Goal: Task Accomplishment & Management: Use online tool/utility

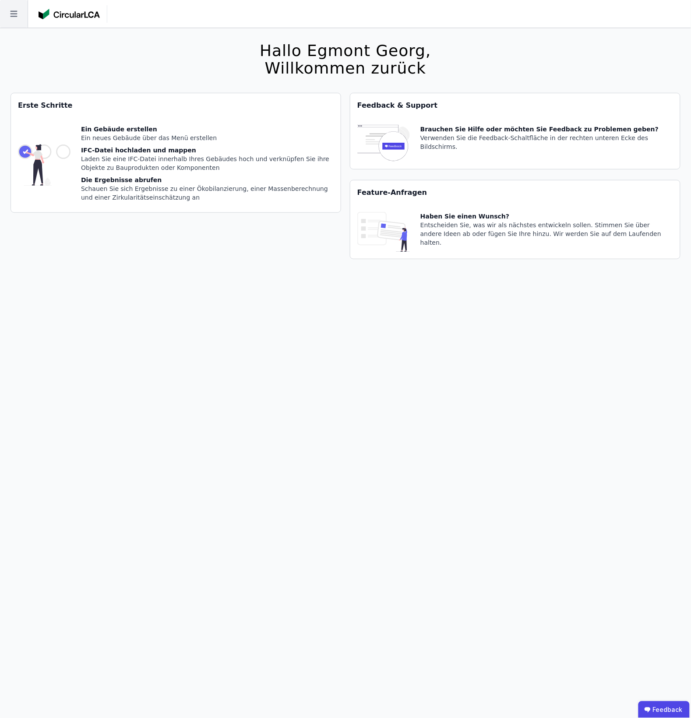
click at [18, 10] on icon at bounding box center [14, 14] width 28 height 28
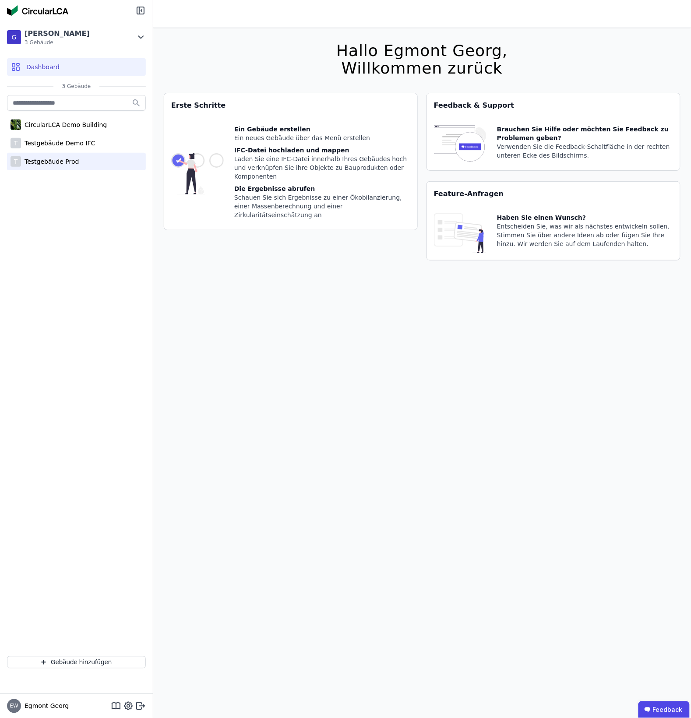
click at [84, 158] on div "T Testgebäude Prod" at bounding box center [76, 162] width 139 height 18
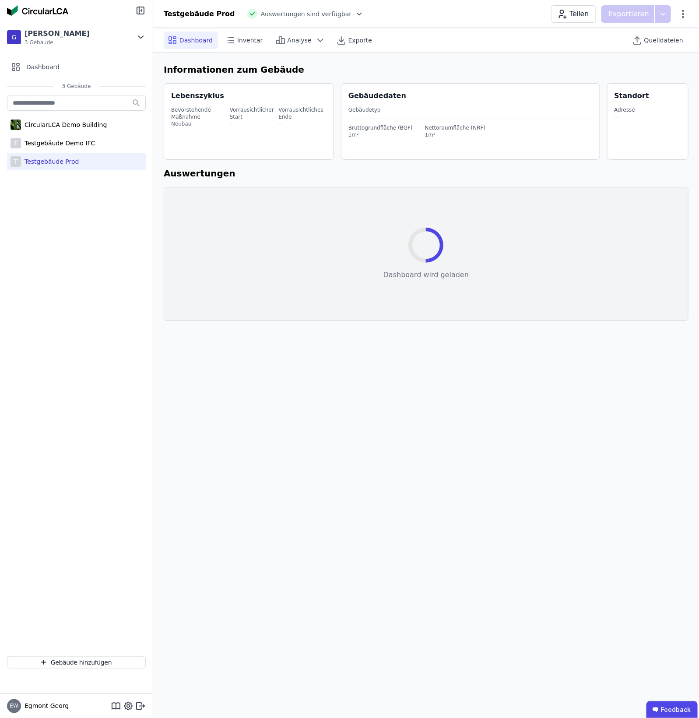
select select "*"
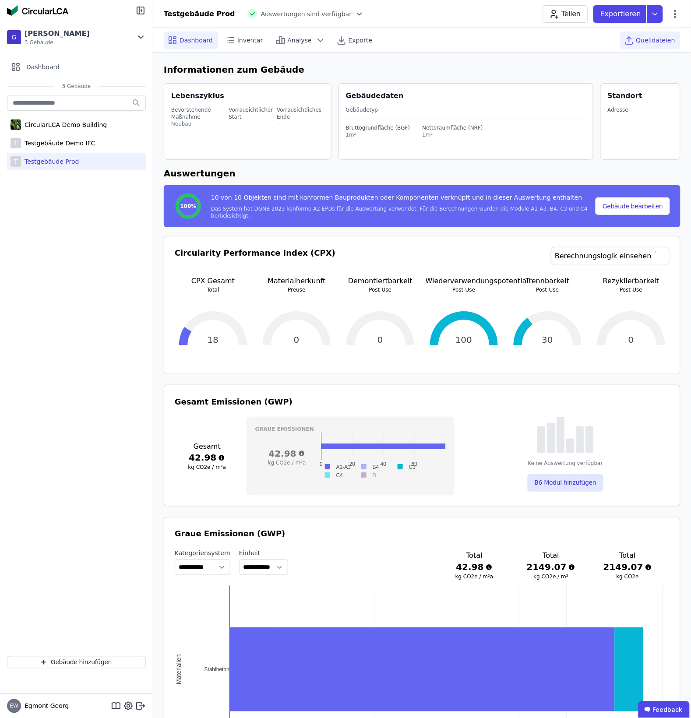
click at [559, 41] on span "Quelldateien" at bounding box center [655, 40] width 39 height 9
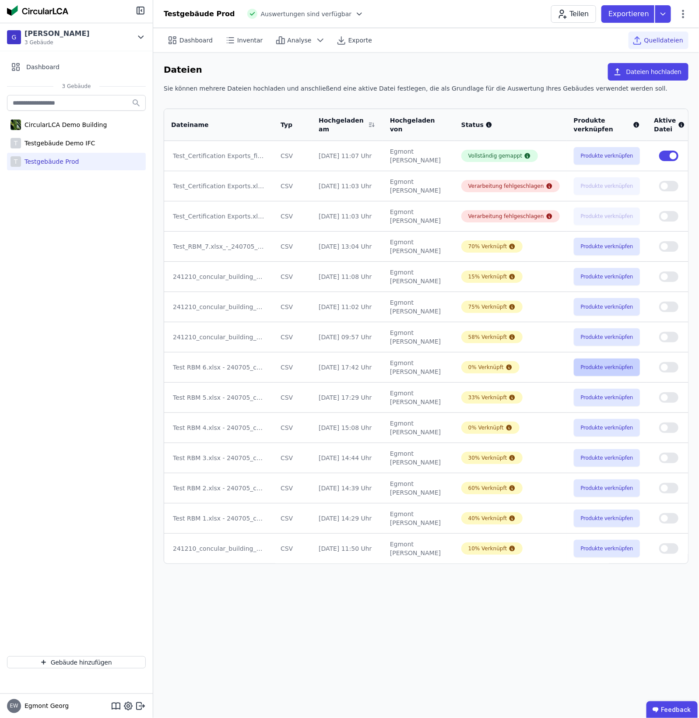
click at [559, 367] on button "Produkte verknüpfen" at bounding box center [607, 368] width 67 height 18
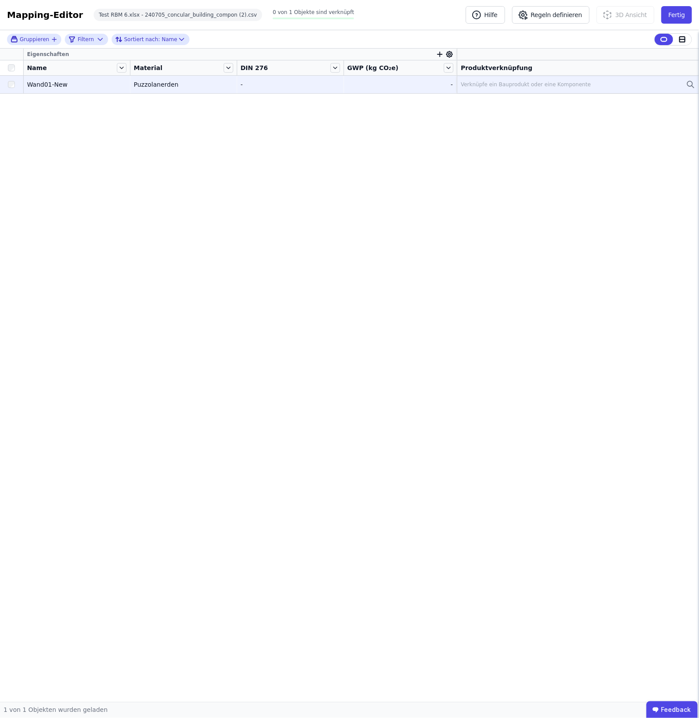
click at [520, 84] on div "Verknüpfe ein Bauprodukt oder eine Komponente" at bounding box center [526, 84] width 130 height 7
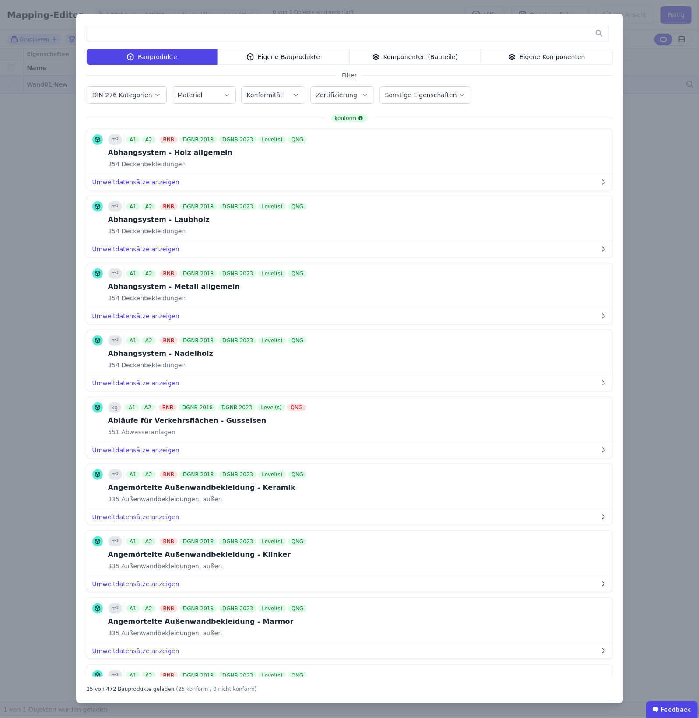
click at [144, 28] on input "text" at bounding box center [348, 33] width 522 height 16
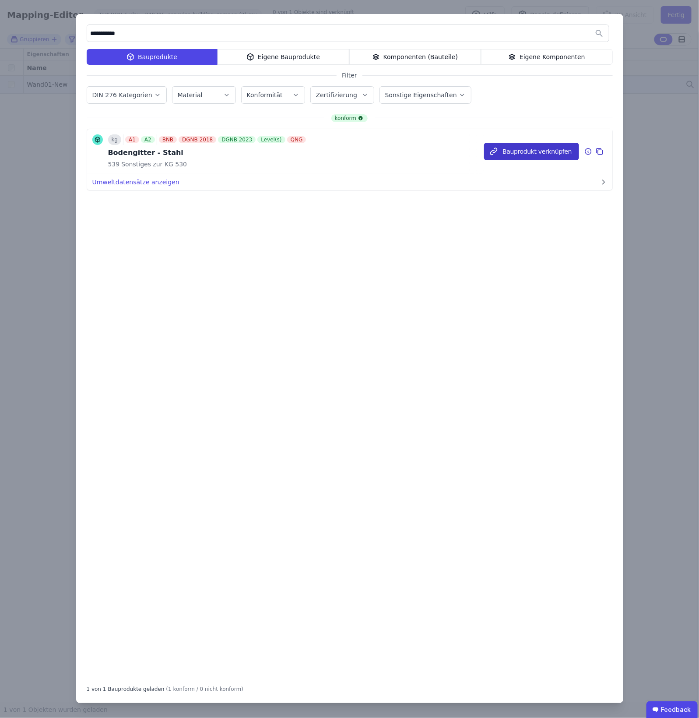
type input "**********"
click at [517, 150] on button "Bauprodukt verknüpfen" at bounding box center [531, 152] width 95 height 18
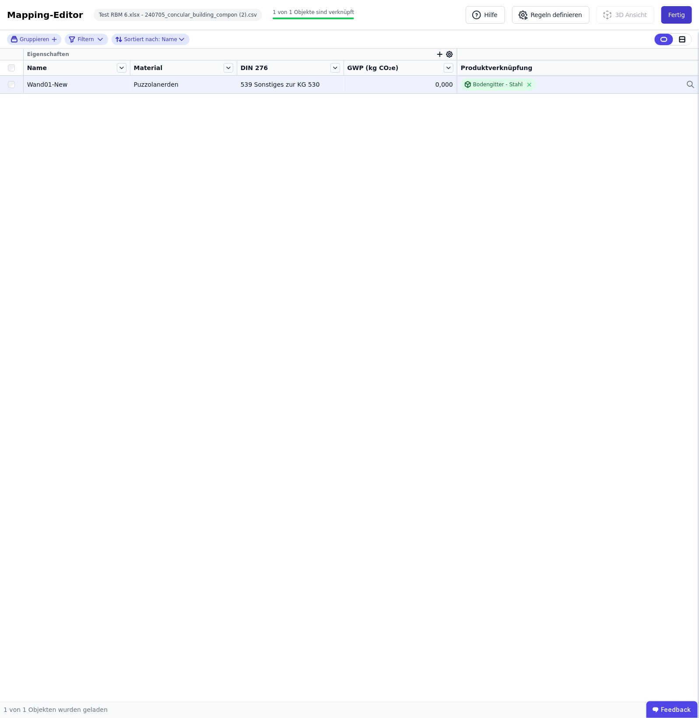
click at [559, 17] on button "Fertig" at bounding box center [677, 15] width 31 height 18
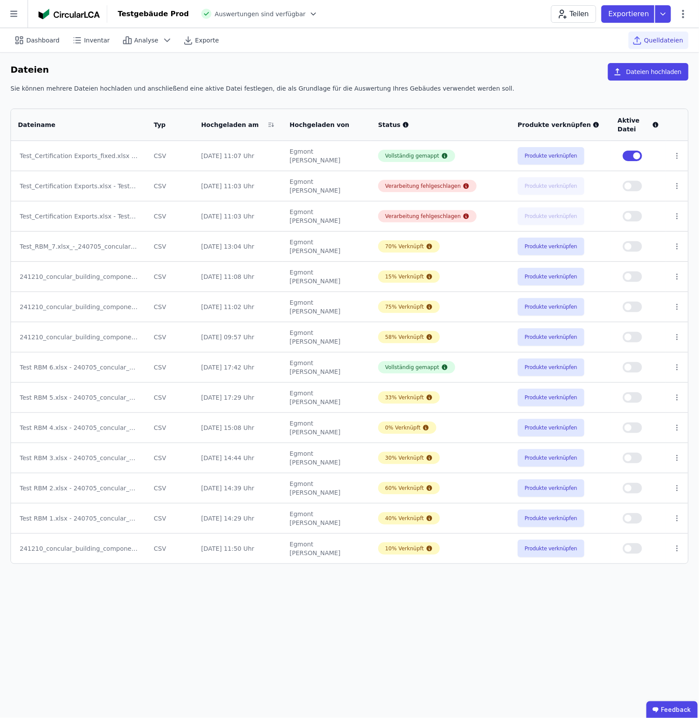
click at [218, 14] on span "Auswertungen sind verfügbar" at bounding box center [260, 14] width 91 height 9
click at [309, 12] on icon at bounding box center [313, 14] width 9 height 9
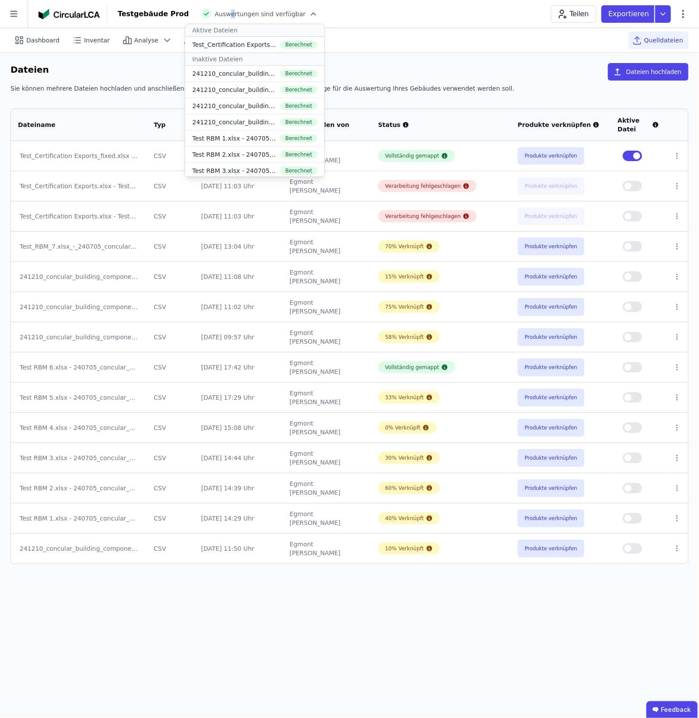
click at [309, 12] on icon at bounding box center [313, 14] width 9 height 9
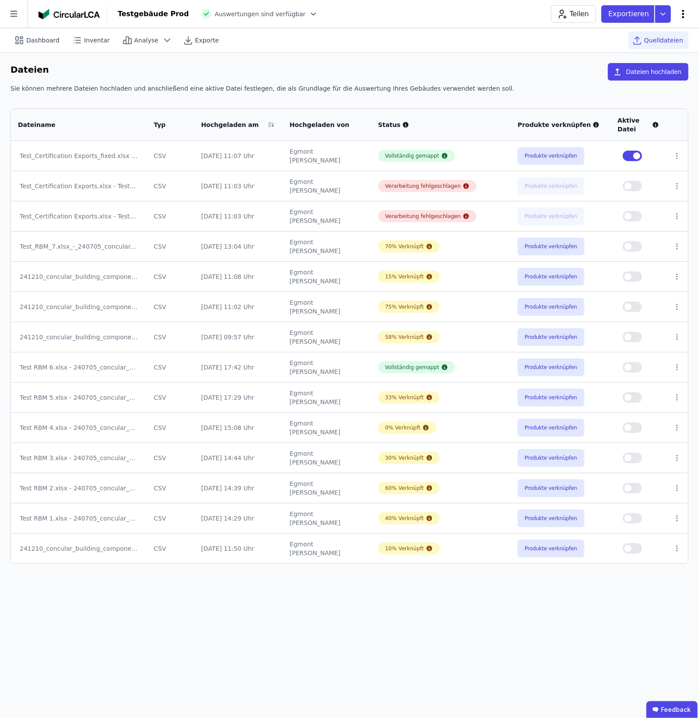
click at [559, 9] on icon at bounding box center [683, 14] width 11 height 11
click at [559, 32] on span "Gebäude bearbeiten" at bounding box center [642, 34] width 63 height 9
select select "*"
select select "**********"
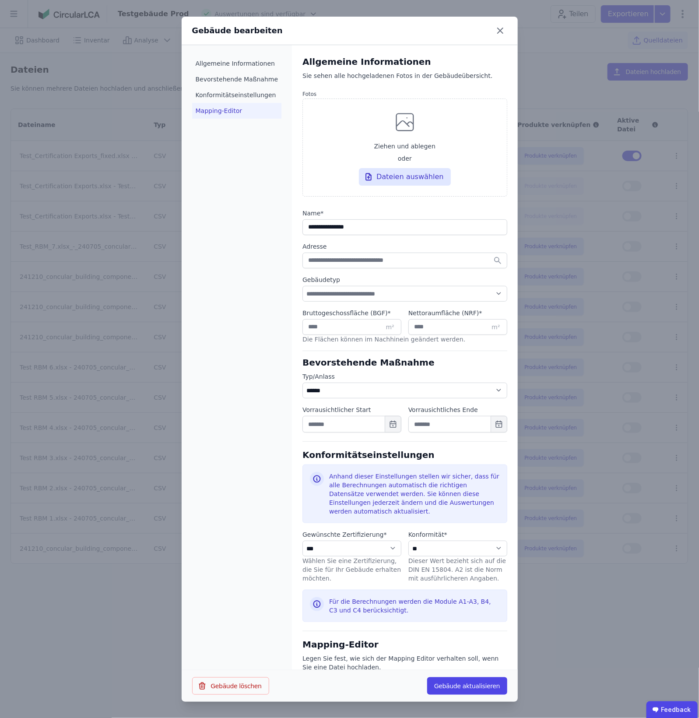
click at [230, 117] on li "Mapping-Editor" at bounding box center [237, 111] width 90 height 16
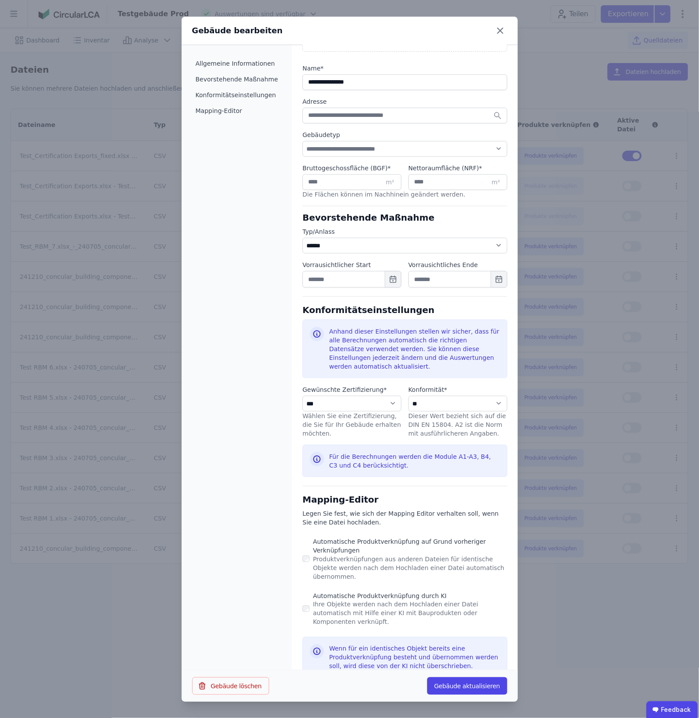
scroll to position [146, 0]
click at [228, 93] on li "Konformitätseinstellungen" at bounding box center [237, 95] width 90 height 16
click at [243, 101] on li "Konformitätseinstellungen" at bounding box center [237, 95] width 90 height 16
click at [252, 91] on li "Konformitätseinstellungen" at bounding box center [237, 95] width 90 height 16
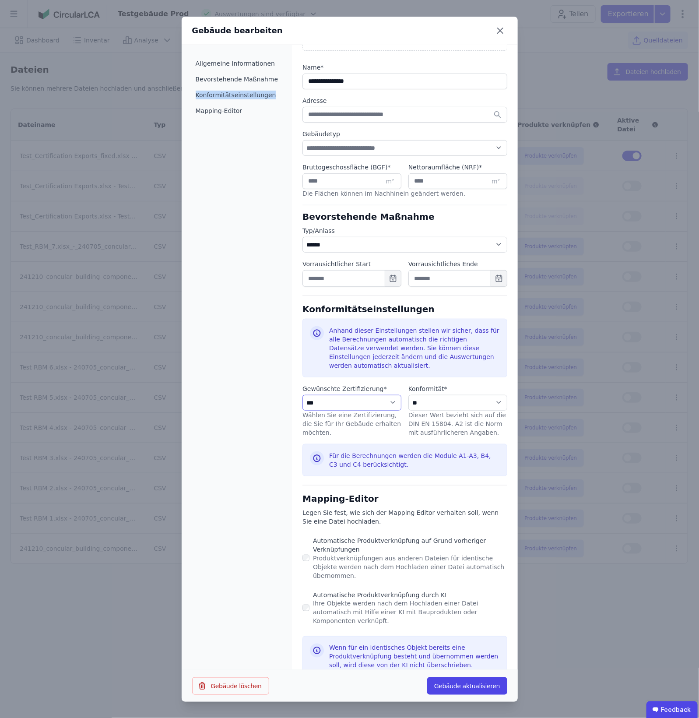
click at [365, 403] on select "**********" at bounding box center [352, 403] width 99 height 16
select select "**********"
click at [303, 395] on select "**********" at bounding box center [352, 403] width 99 height 16
select select "**********"
click at [475, 559] on button "Gebäude aktualisieren" at bounding box center [467, 686] width 80 height 18
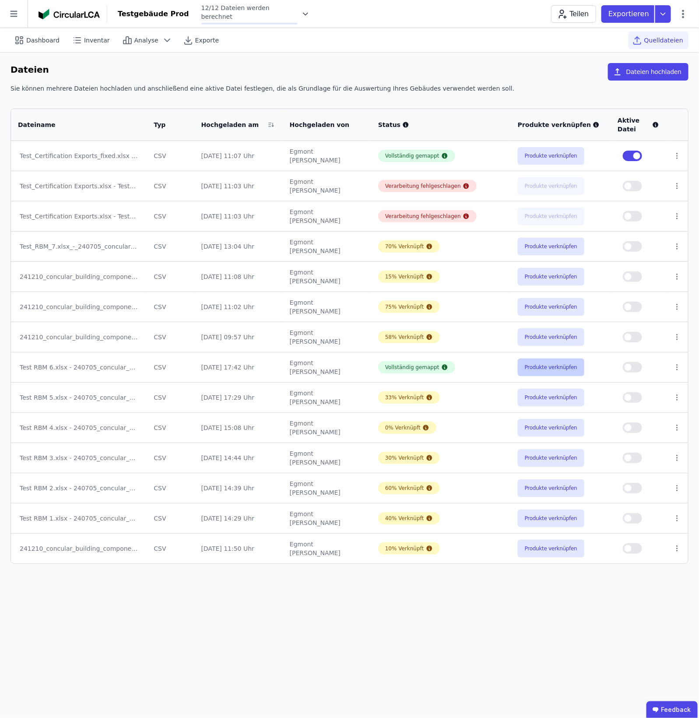
click at [536, 374] on button "Produkte verknüpfen" at bounding box center [551, 368] width 67 height 18
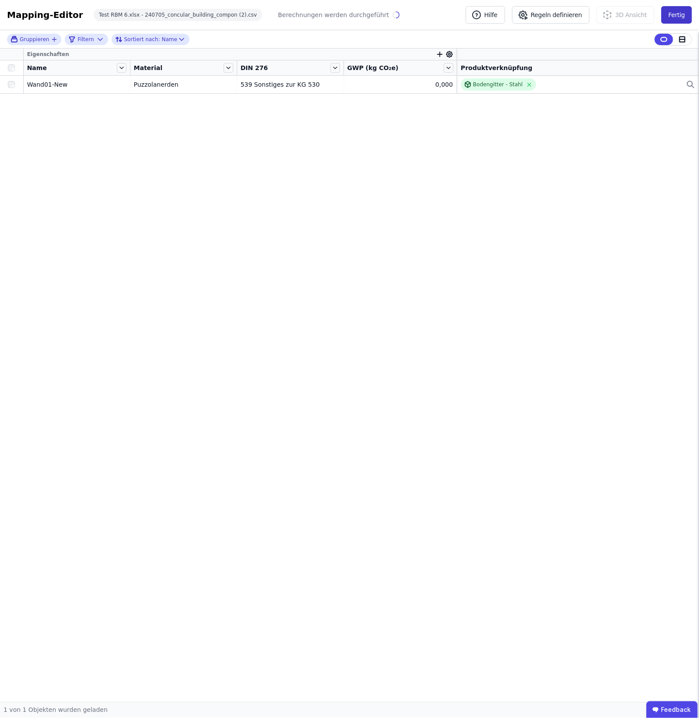
click at [559, 17] on button "Fertig" at bounding box center [677, 15] width 31 height 18
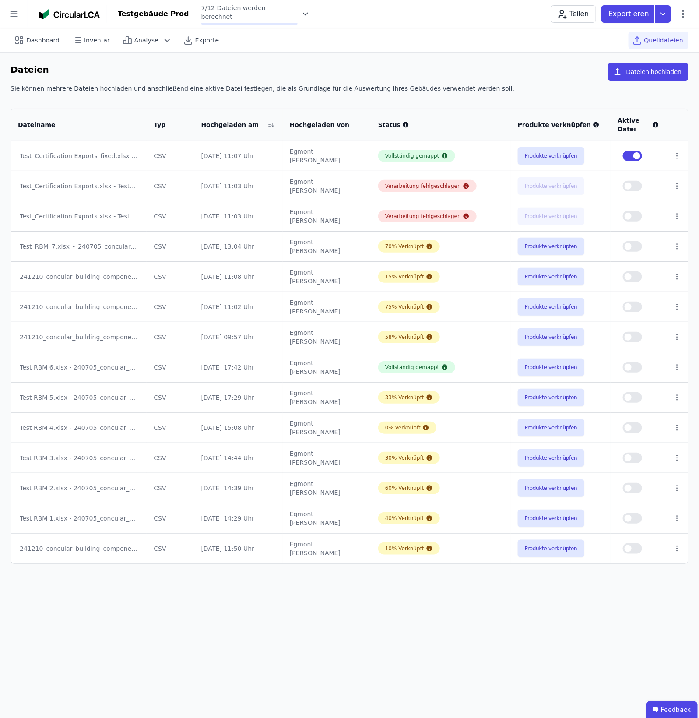
click at [301, 18] on icon at bounding box center [305, 14] width 9 height 9
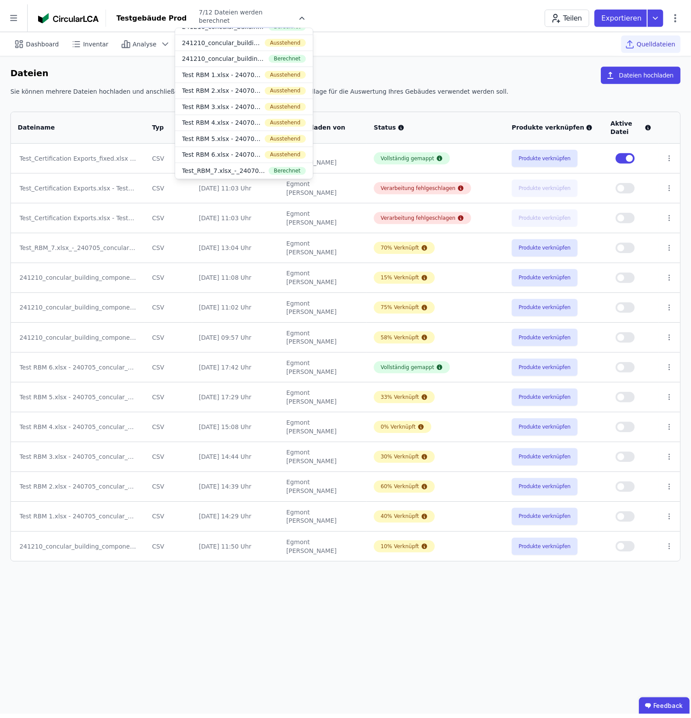
scroll to position [68, 0]
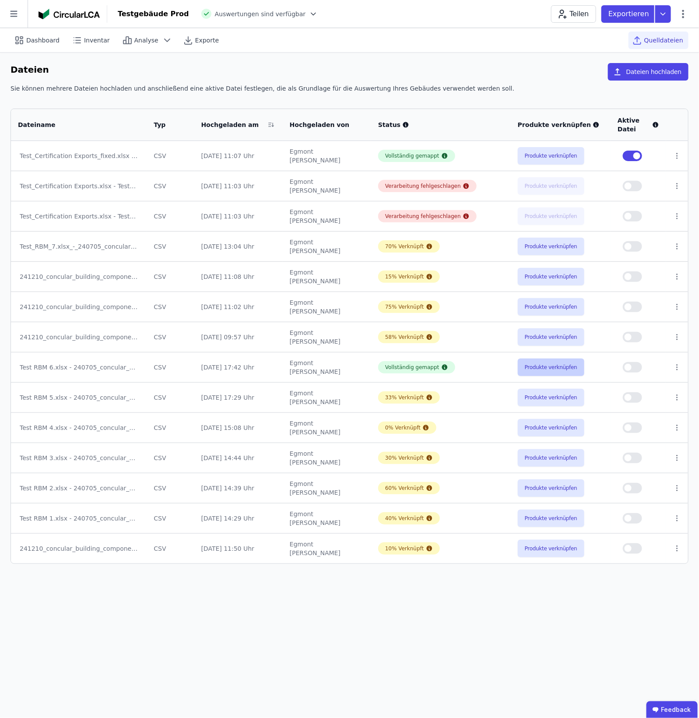
click at [553, 373] on button "Produkte verknüpfen" at bounding box center [551, 368] width 67 height 18
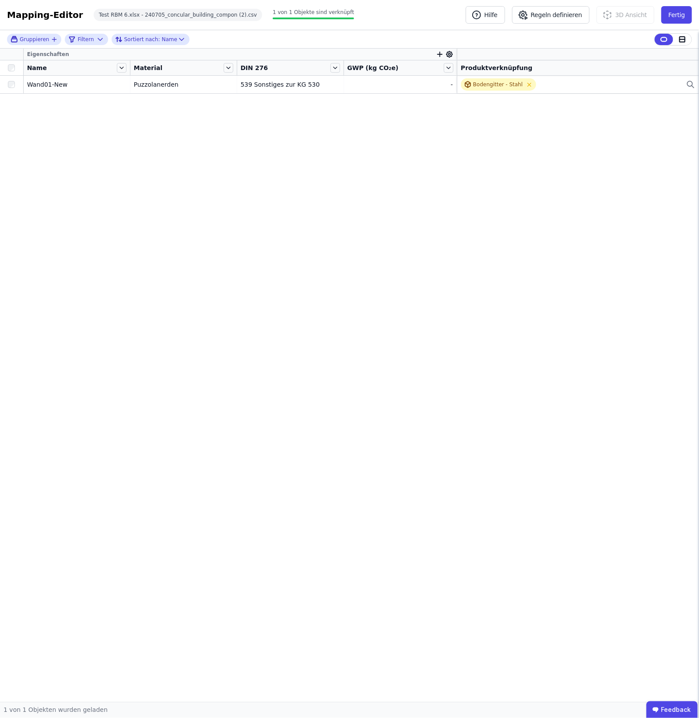
click at [295, 172] on div "Eigenschaften Name Material DIN 276 GWP (kg CO₂e) Produktverknüpfung Wand01-New…" at bounding box center [349, 375] width 699 height 653
click at [51, 39] on icon "button" at bounding box center [54, 39] width 7 height 7
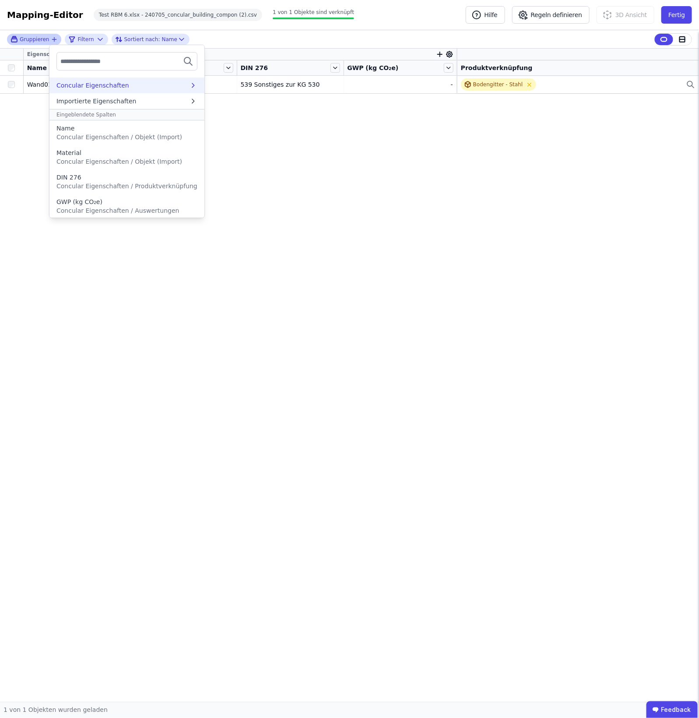
click at [88, 82] on div "Concular Eigenschaften" at bounding box center [92, 85] width 73 height 9
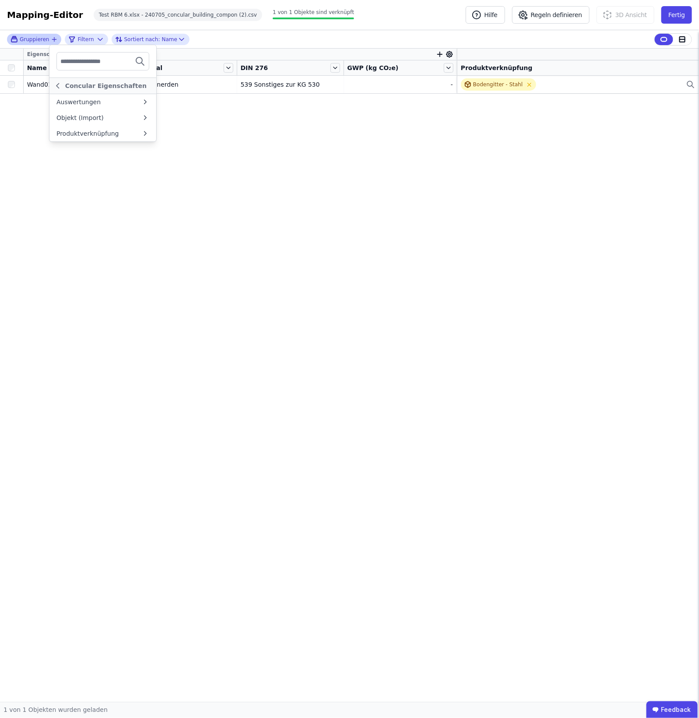
click at [77, 63] on input "text" at bounding box center [92, 61] width 65 height 16
type input "****"
click at [66, 95] on div "Name" at bounding box center [65, 96] width 18 height 9
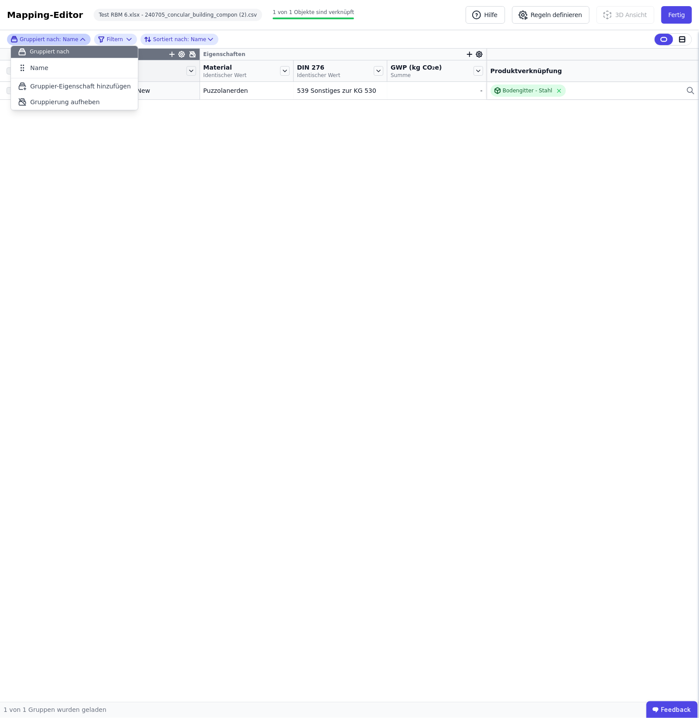
click at [351, 128] on div "Gruppier-Eigenschaften Eigenschaften Anzahl Objekte Name Material Identischer W…" at bounding box center [349, 375] width 699 height 653
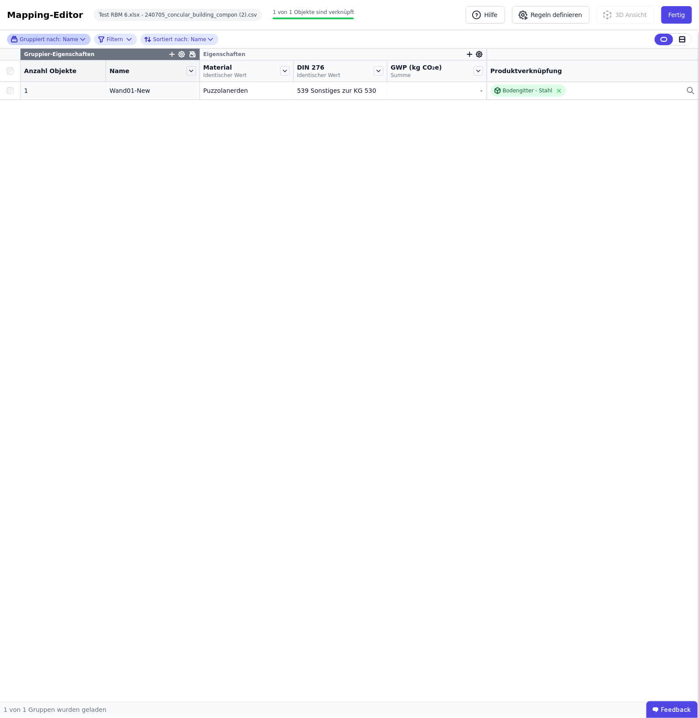
click at [346, 137] on div "Gruppier-Eigenschaften Eigenschaften Anzahl Objekte Name Material Identischer W…" at bounding box center [349, 375] width 699 height 653
click at [444, 185] on div "Gruppier-Eigenschaften Eigenschaften Anzahl Objekte Name Material Identischer W…" at bounding box center [349, 375] width 699 height 653
click at [559, 12] on button "Fertig" at bounding box center [677, 15] width 31 height 18
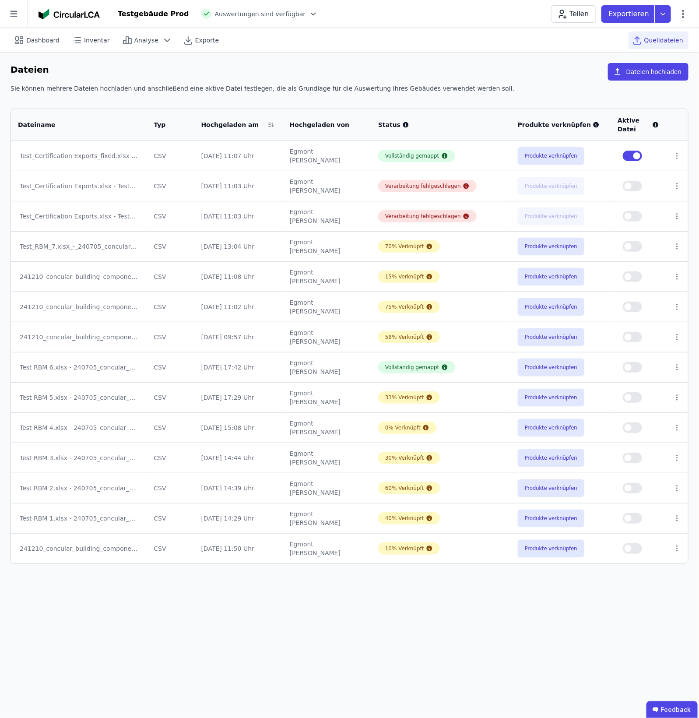
click at [53, 20] on div at bounding box center [73, 14] width 69 height 18
click at [63, 6] on div at bounding box center [73, 14] width 69 height 18
click at [3, 14] on icon at bounding box center [14, 14] width 28 height 28
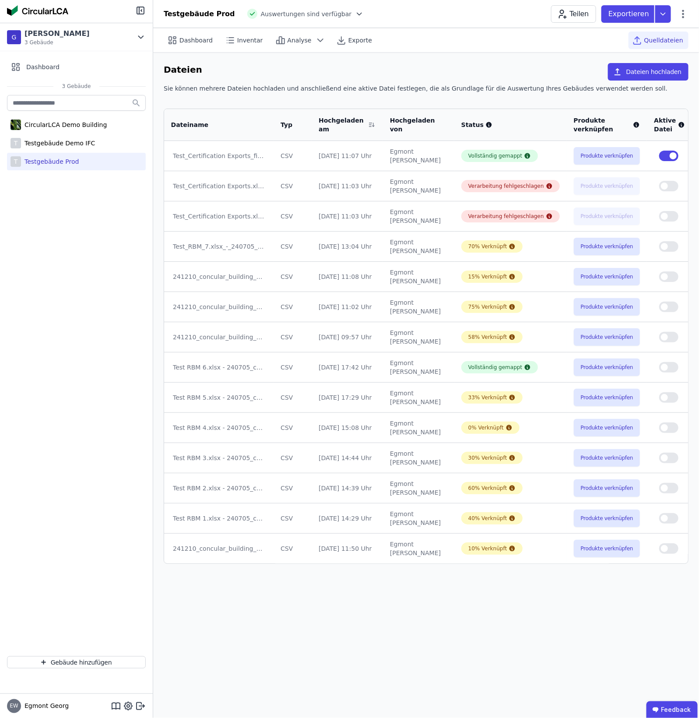
click at [60, 156] on div "T Testgebäude Prod" at bounding box center [76, 162] width 139 height 18
select select "*"
